Goal: Transaction & Acquisition: Purchase product/service

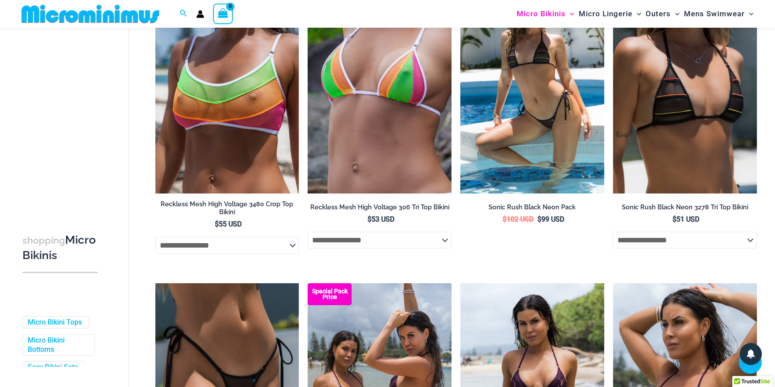
scroll to position [360, 0]
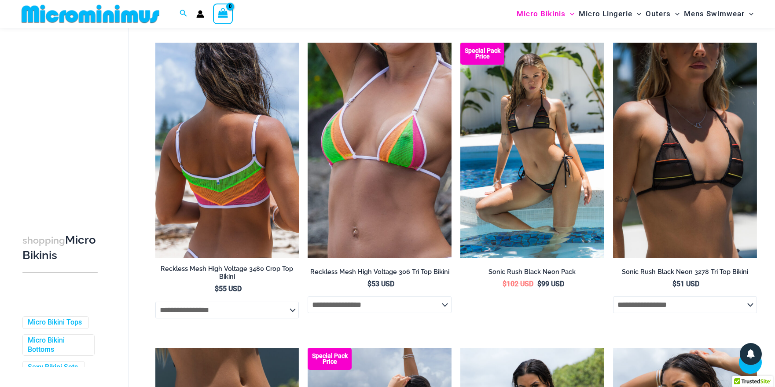
click at [256, 187] on img at bounding box center [227, 151] width 144 height 216
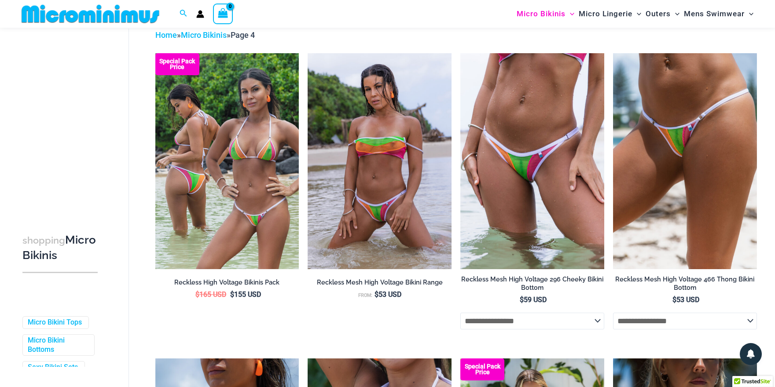
scroll to position [34, 0]
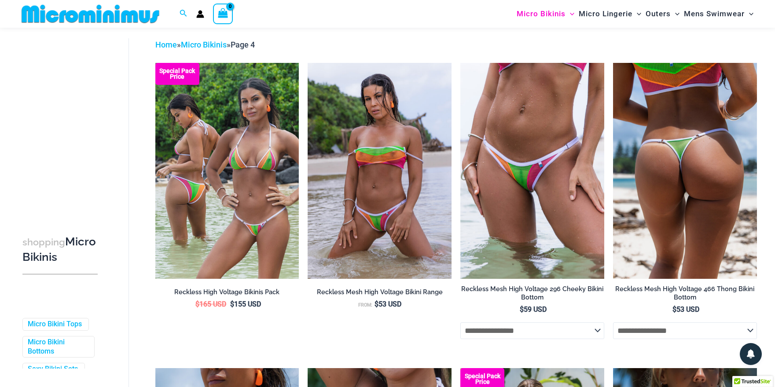
click at [636, 179] on img at bounding box center [685, 171] width 144 height 216
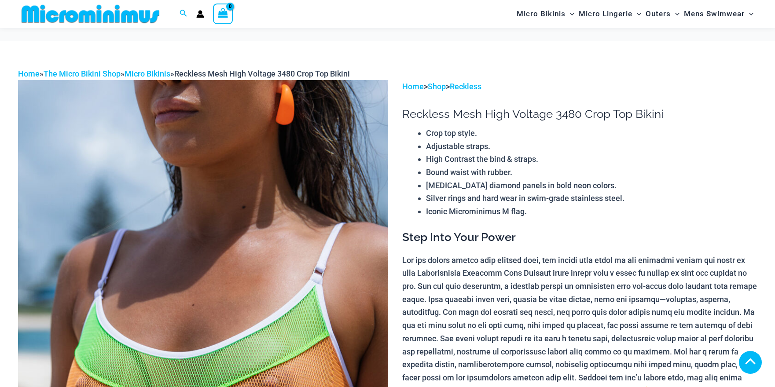
scroll to position [302, 0]
